Goal: Task Accomplishment & Management: Use online tool/utility

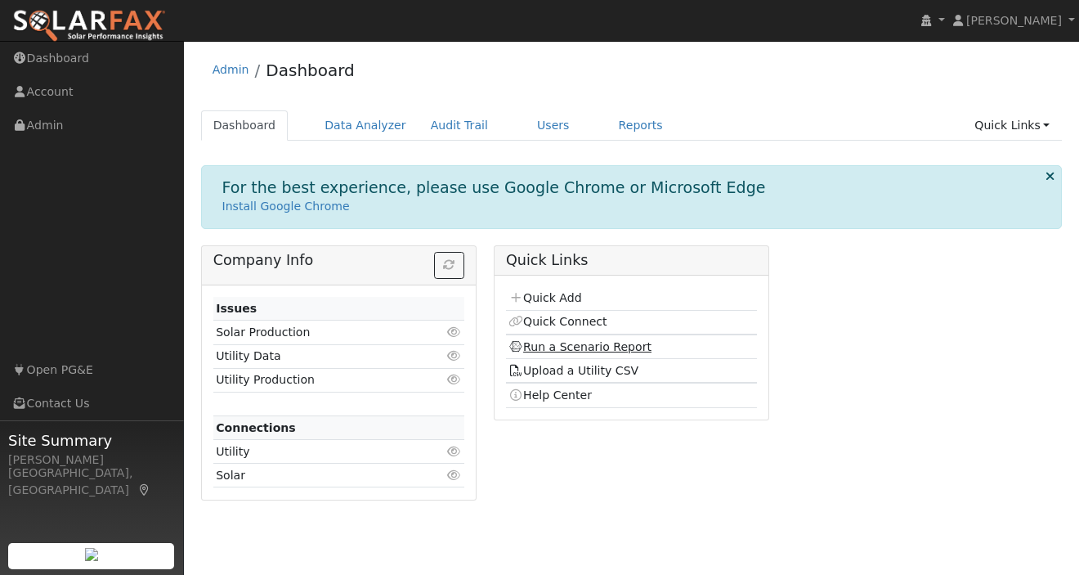
click at [581, 342] on link "Run a Scenario Report" at bounding box center [580, 346] width 143 height 13
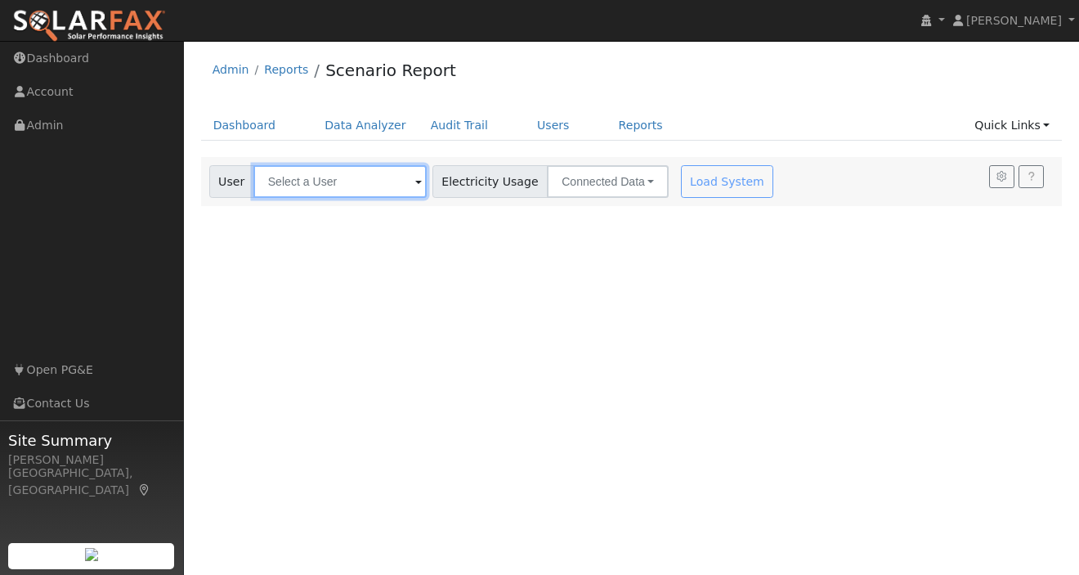
click at [335, 182] on input "text" at bounding box center [339, 181] width 173 height 33
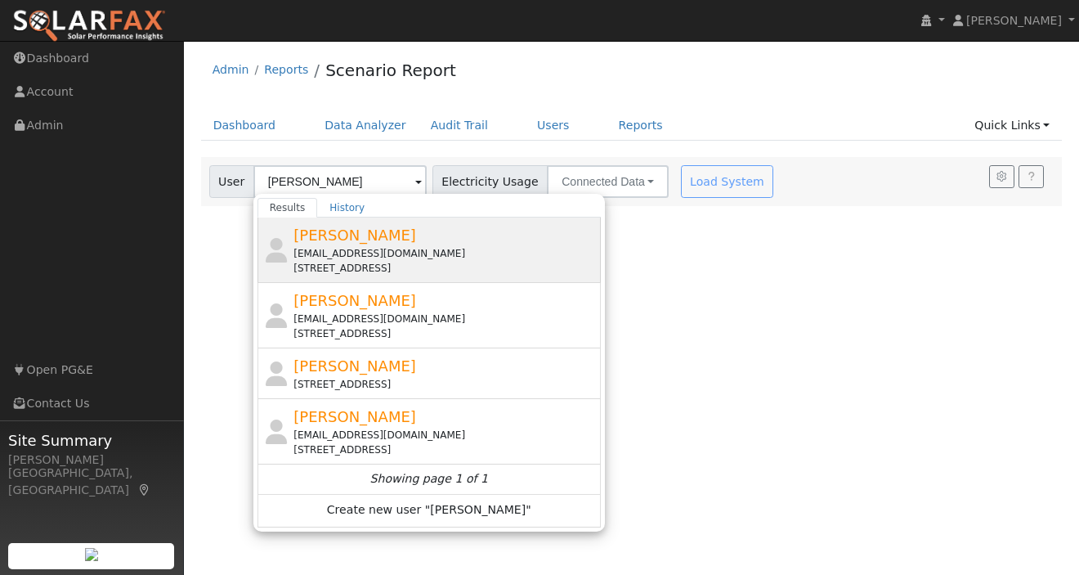
click at [361, 250] on div "[EMAIL_ADDRESS][DOMAIN_NAME]" at bounding box center [445, 253] width 303 height 15
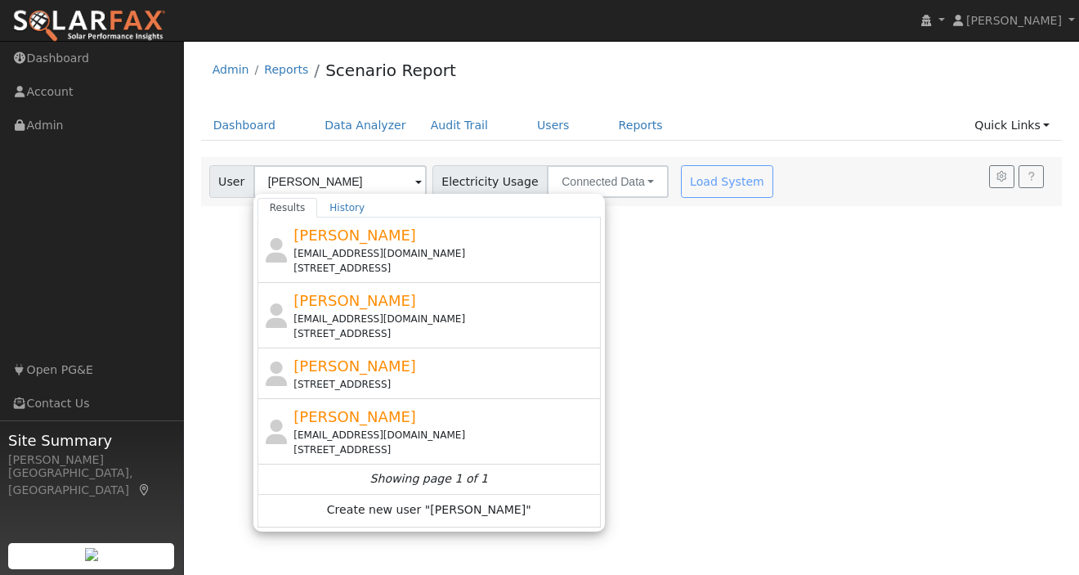
type input "[PERSON_NAME]"
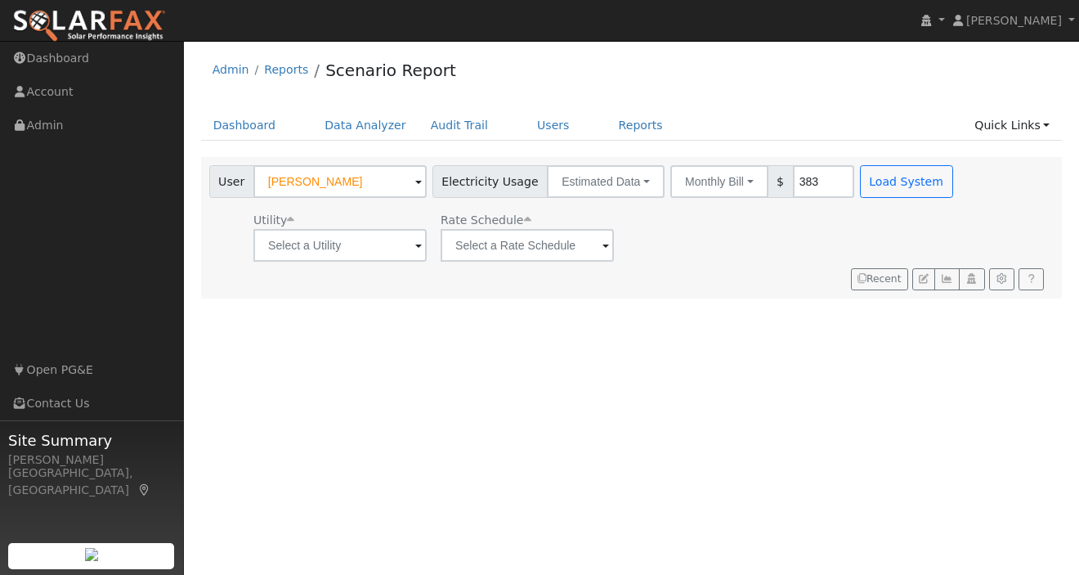
click at [98, 20] on img at bounding box center [89, 26] width 154 height 34
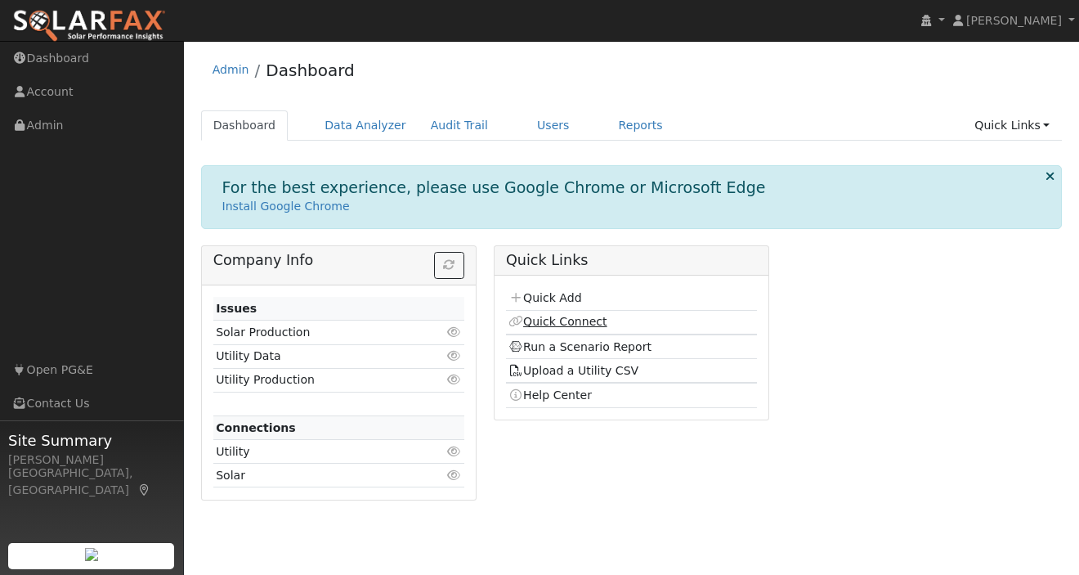
click at [548, 318] on link "Quick Connect" at bounding box center [558, 321] width 98 height 13
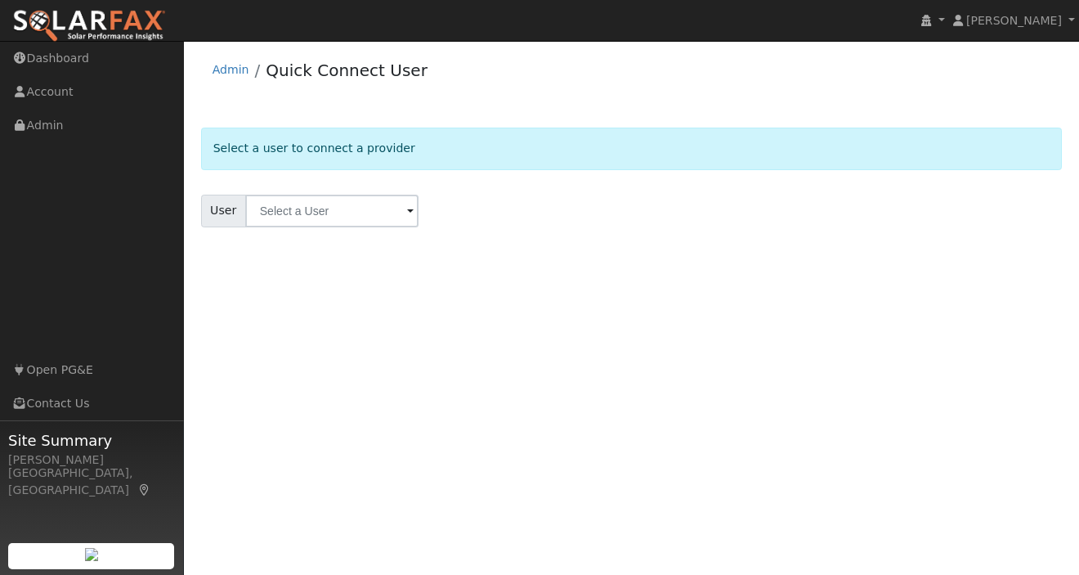
click at [312, 209] on input "text" at bounding box center [331, 211] width 173 height 33
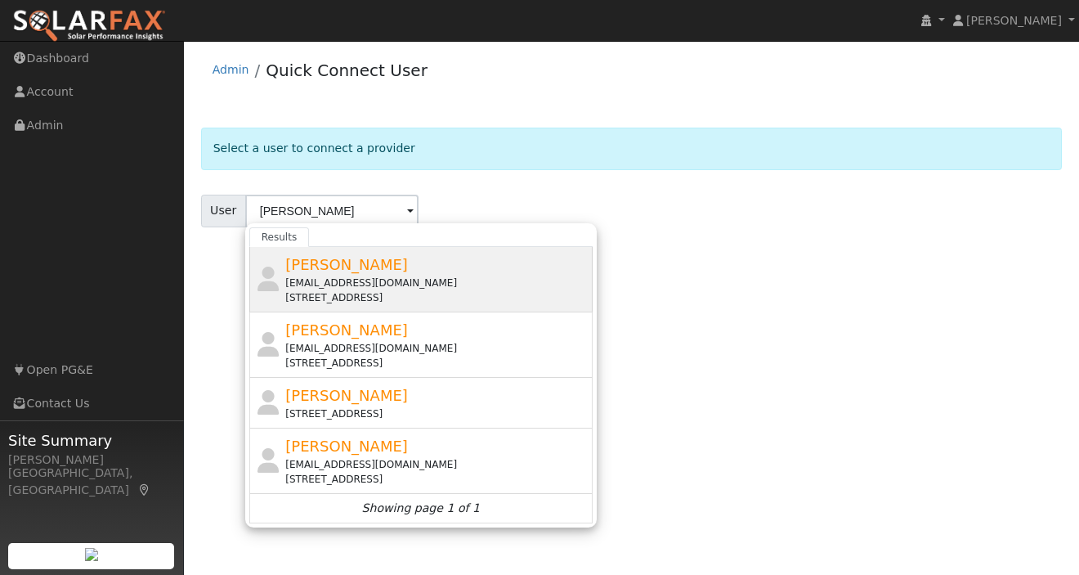
click at [348, 278] on div "[EMAIL_ADDRESS][DOMAIN_NAME]" at bounding box center [436, 283] width 303 height 15
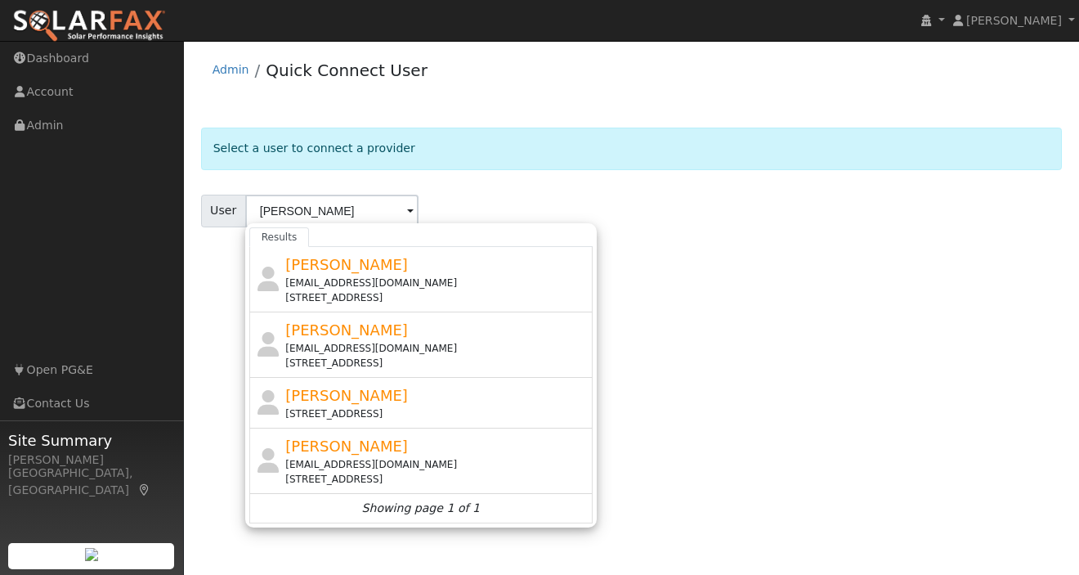
type input "[PERSON_NAME]"
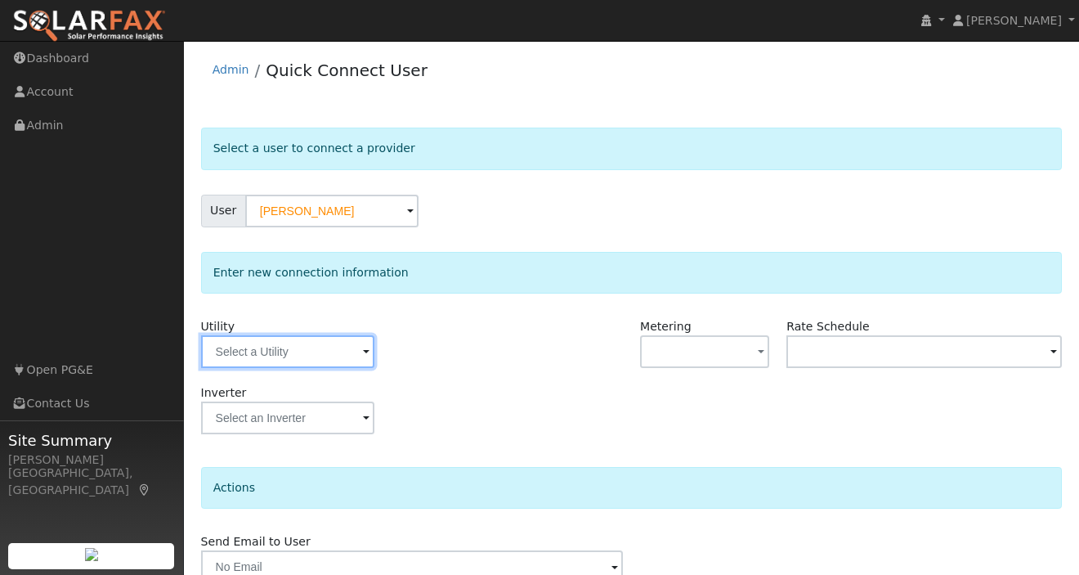
click at [357, 345] on div at bounding box center [287, 351] width 173 height 33
click at [363, 347] on span at bounding box center [366, 352] width 7 height 19
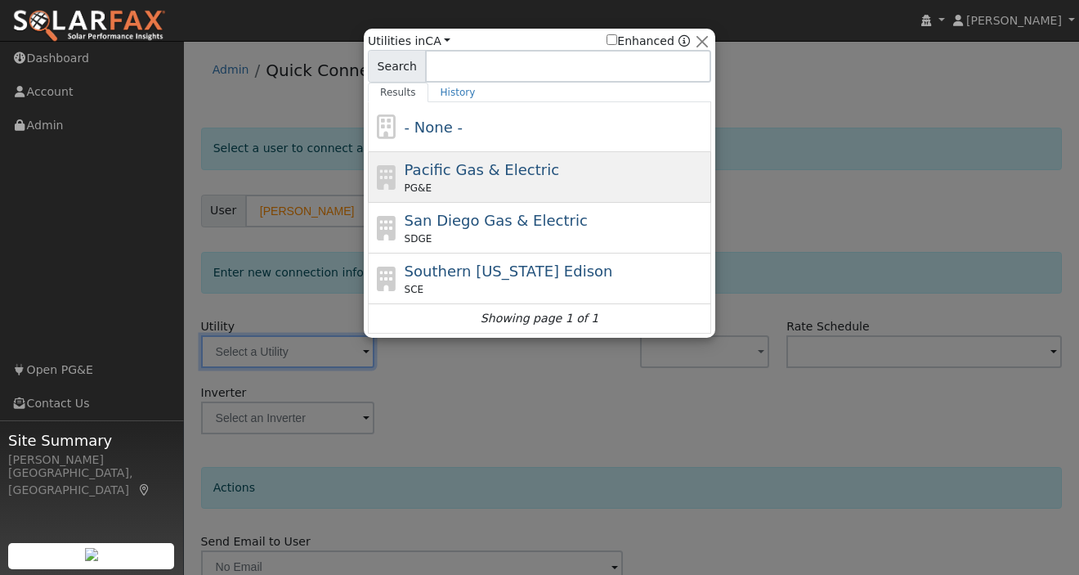
click at [459, 170] on span "Pacific Gas & Electric" at bounding box center [482, 169] width 155 height 17
type input "PG&E"
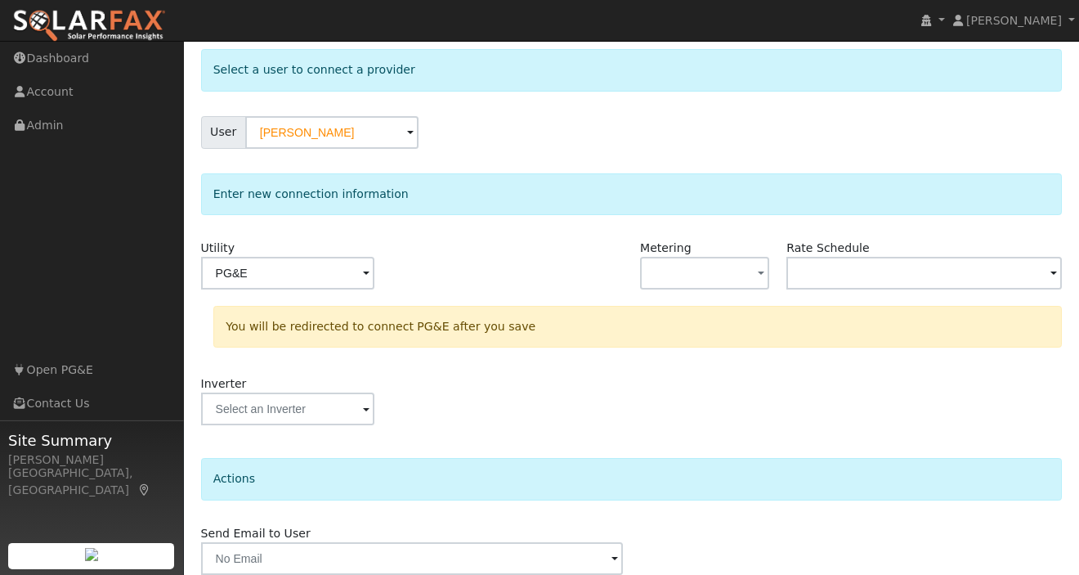
scroll to position [145, 0]
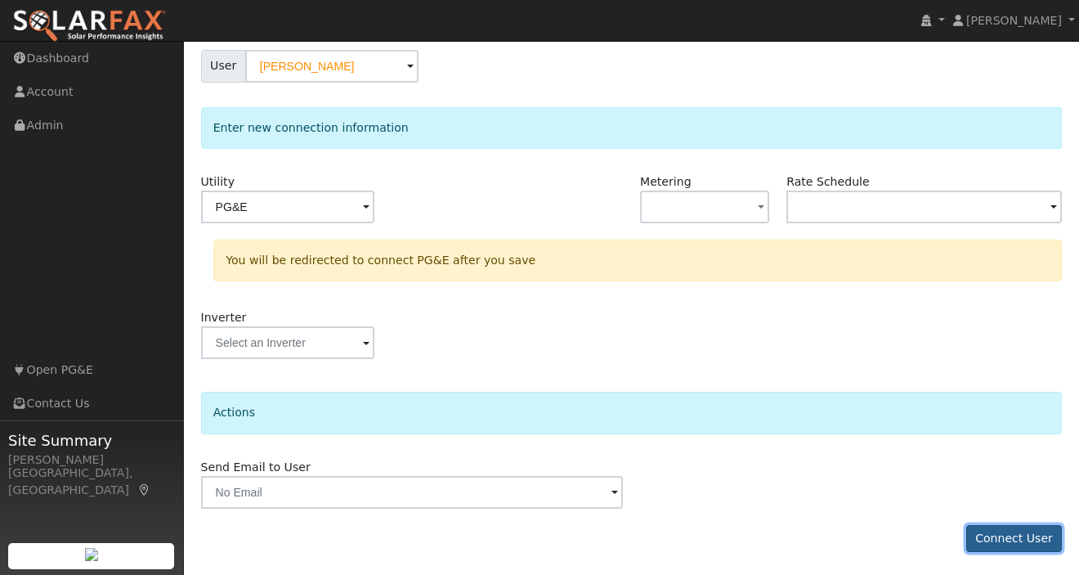
click at [1002, 545] on button "Connect User" at bounding box center [1014, 539] width 96 height 28
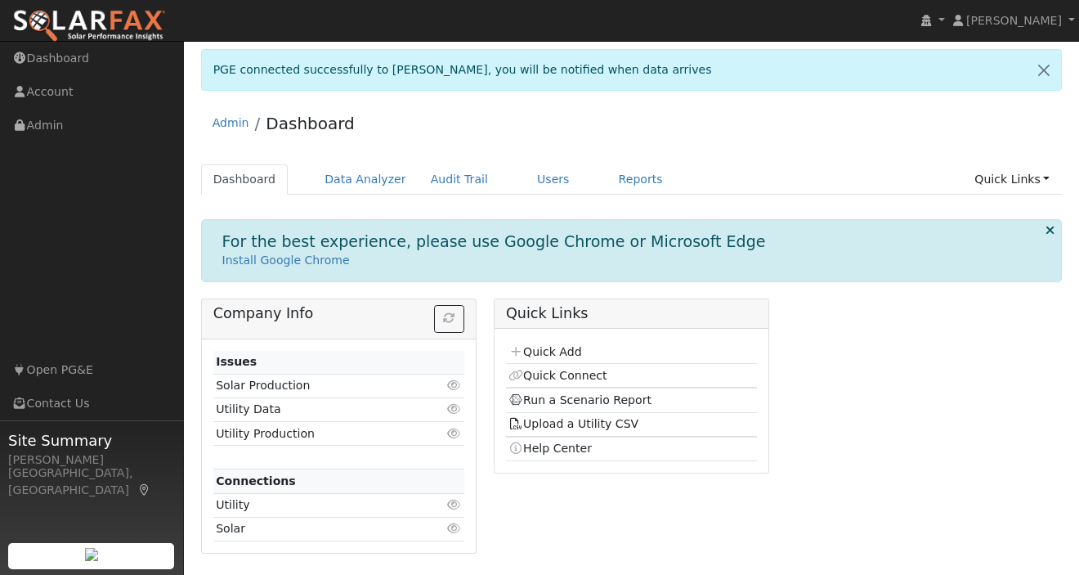
click at [1047, 227] on icon at bounding box center [1050, 230] width 9 height 12
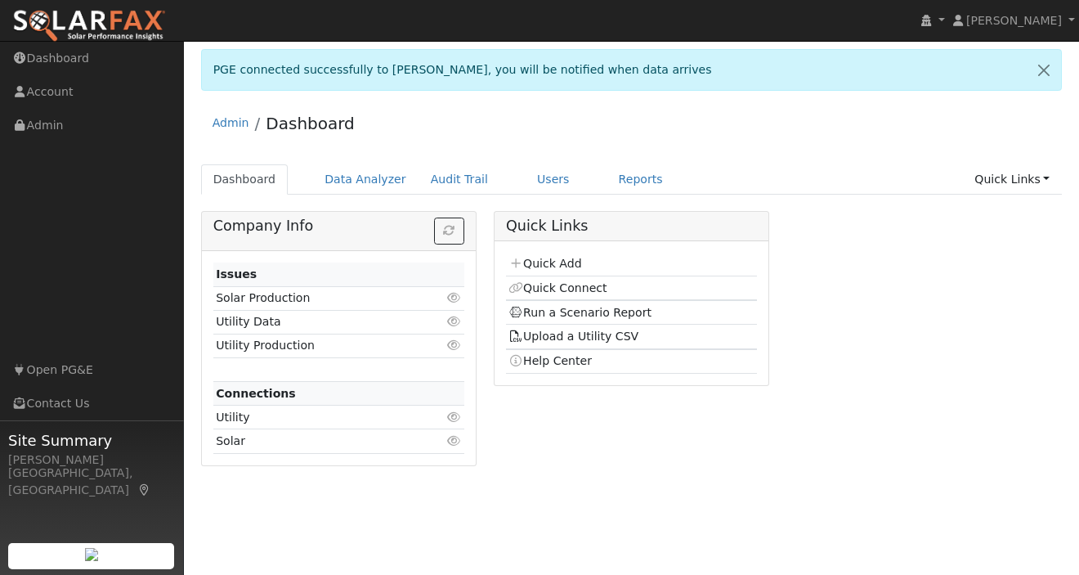
click at [567, 418] on div "Quick Links Quick Add Quick Connect Run a Scenario Report Upload a Utility CSV …" at bounding box center [631, 344] width 293 height 267
